Goal: Task Accomplishment & Management: Manage account settings

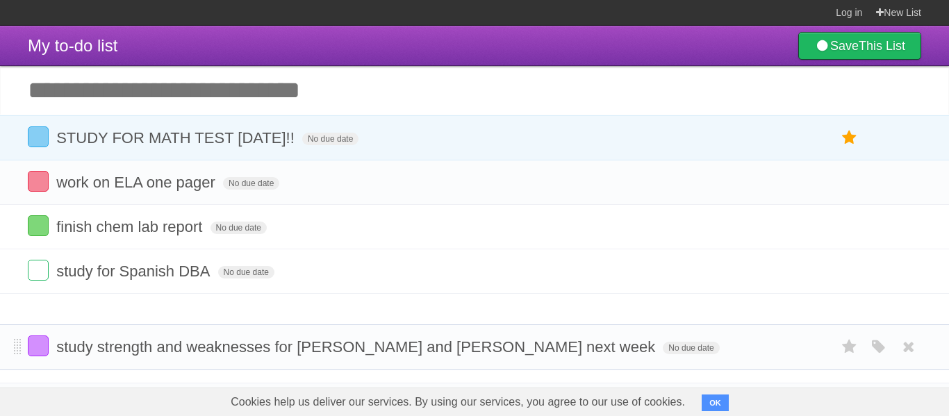
drag, startPoint x: 15, startPoint y: 271, endPoint x: 10, endPoint y: 343, distance: 72.5
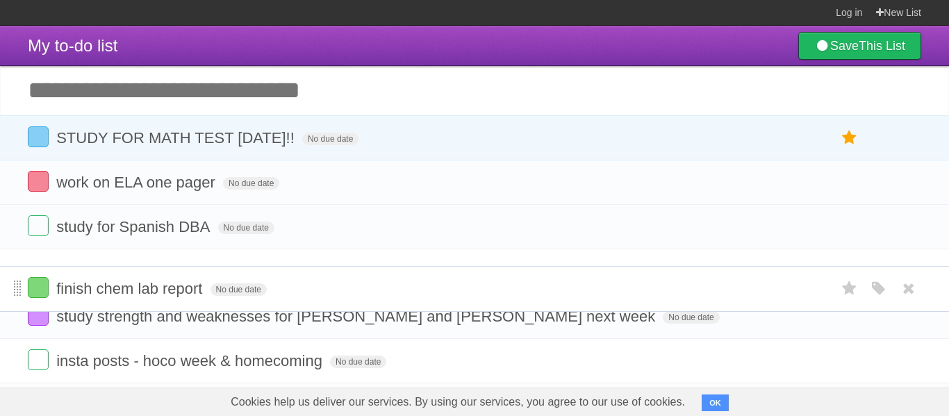
drag, startPoint x: 15, startPoint y: 227, endPoint x: 20, endPoint y: 286, distance: 59.3
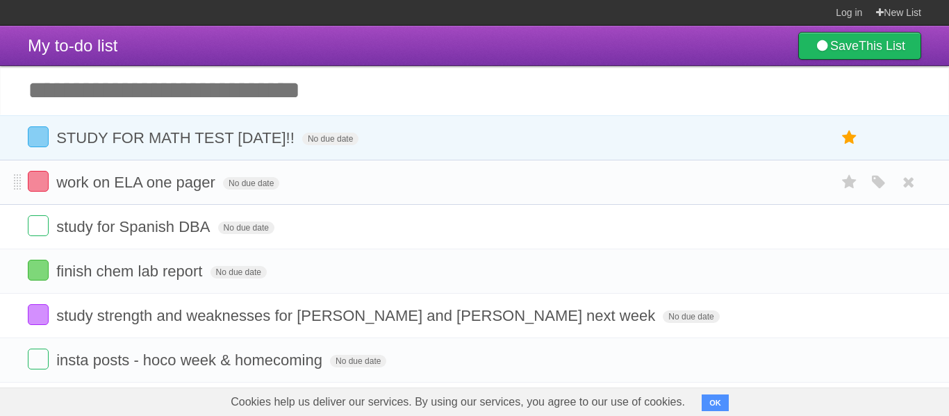
click at [2, 179] on li "work on ELA one pager No due date White Red Blue Green Purple Orange" at bounding box center [474, 182] width 949 height 45
click at [232, 277] on span "No due date" at bounding box center [239, 272] width 56 height 13
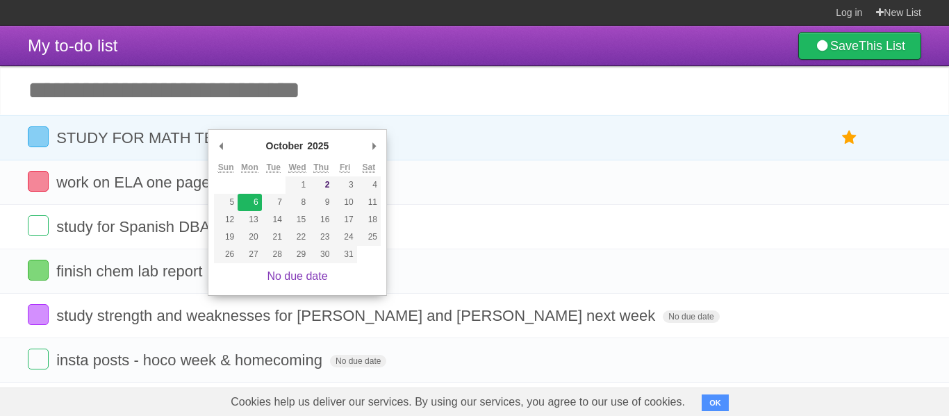
type span "[DATE]"
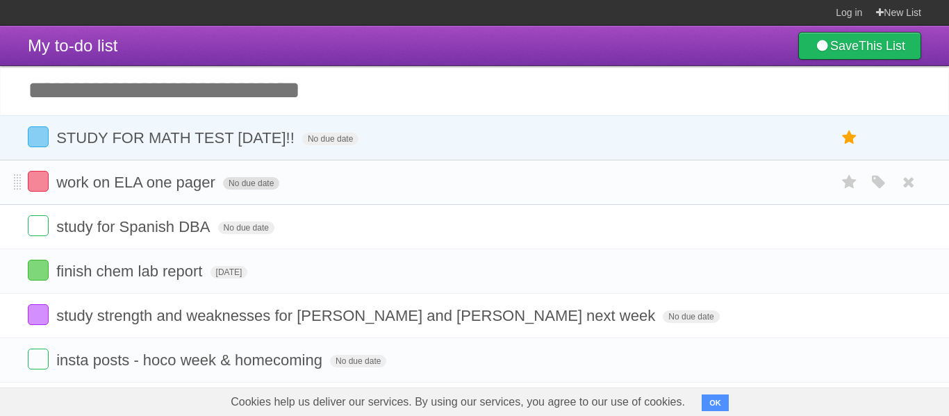
click at [253, 186] on span "No due date" at bounding box center [251, 183] width 56 height 13
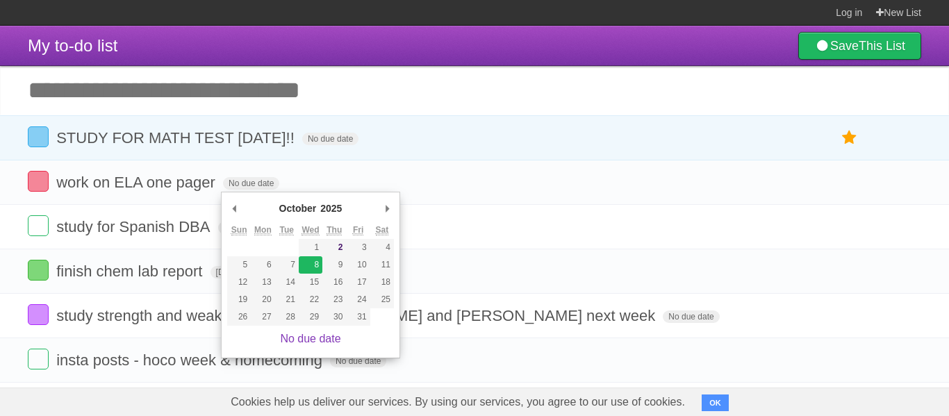
type span "[DATE]"
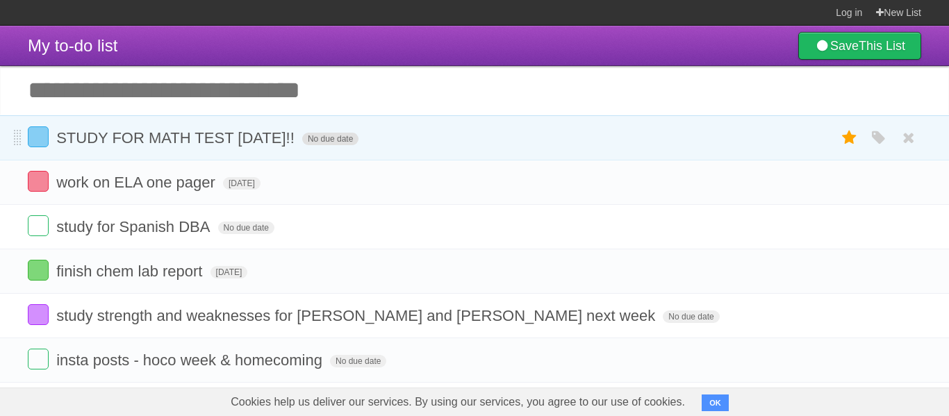
click at [348, 140] on span "No due date" at bounding box center [330, 139] width 56 height 13
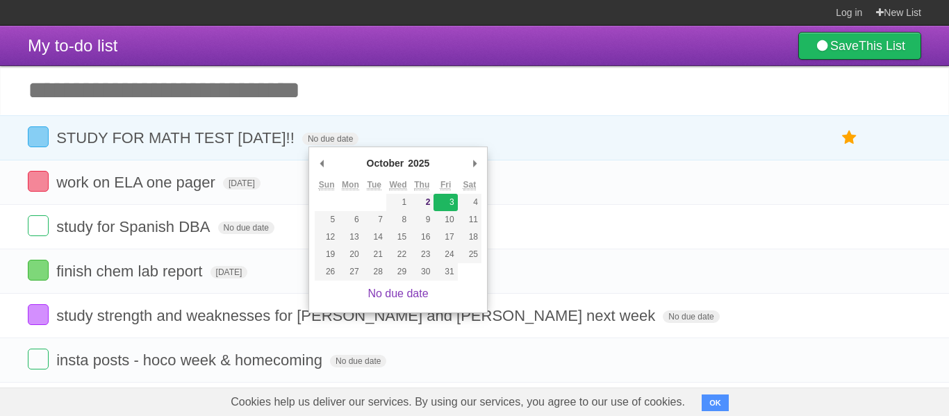
type span "[DATE]"
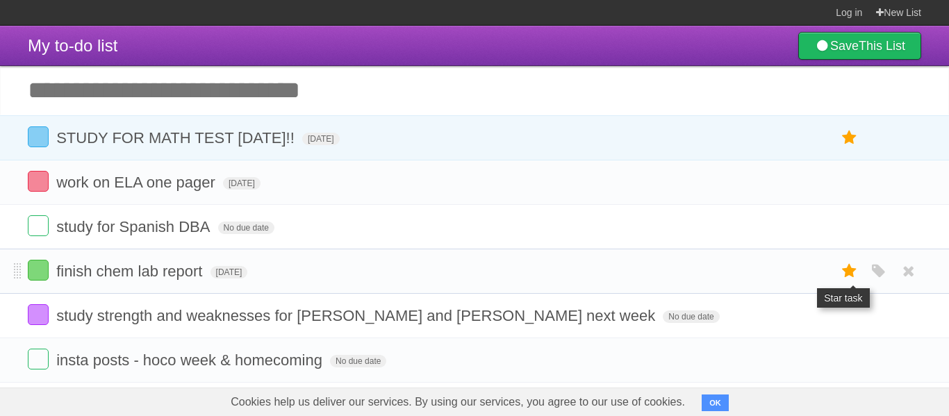
click at [841, 277] on icon at bounding box center [849, 271] width 19 height 23
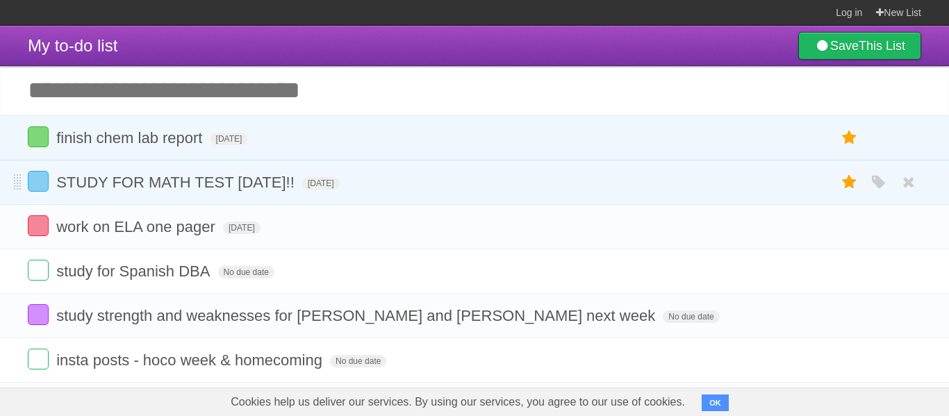
drag, startPoint x: 15, startPoint y: 174, endPoint x: 15, endPoint y: 162, distance: 12.5
click at [15, 162] on li "STUDY FOR MATH TEST [DATE]!! [DATE] White Red Blue Green Purple Orange" at bounding box center [474, 182] width 949 height 45
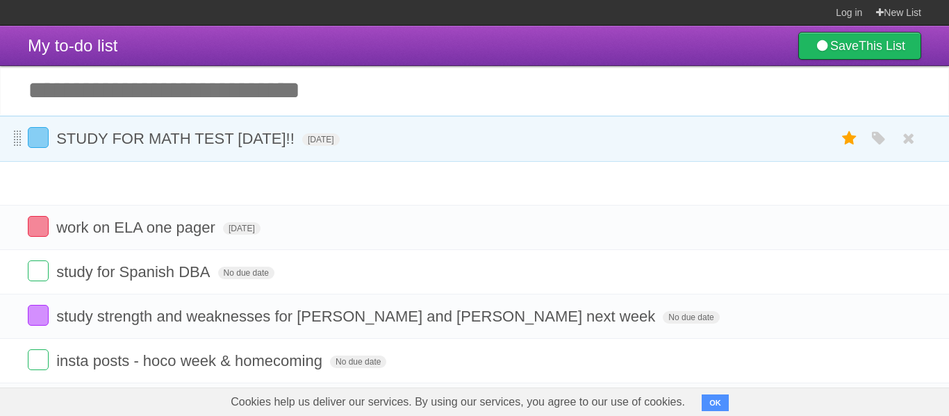
drag, startPoint x: 18, startPoint y: 188, endPoint x: 19, endPoint y: 142, distance: 45.2
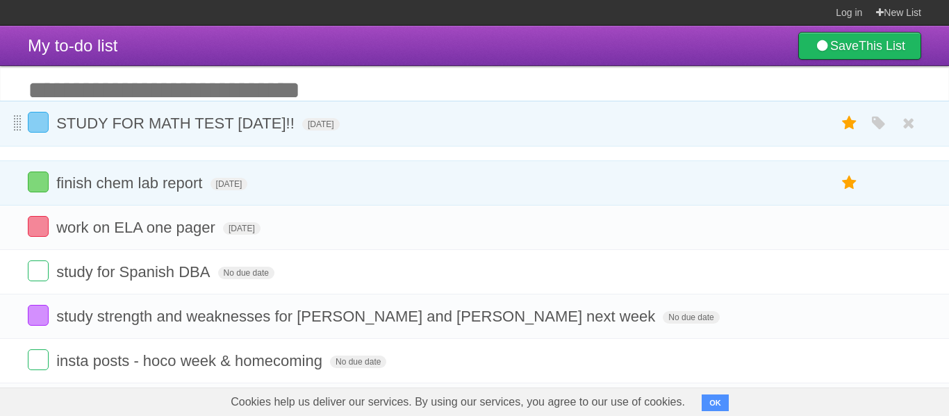
drag, startPoint x: 13, startPoint y: 186, endPoint x: 17, endPoint y: 126, distance: 59.9
